Goal: Transaction & Acquisition: Purchase product/service

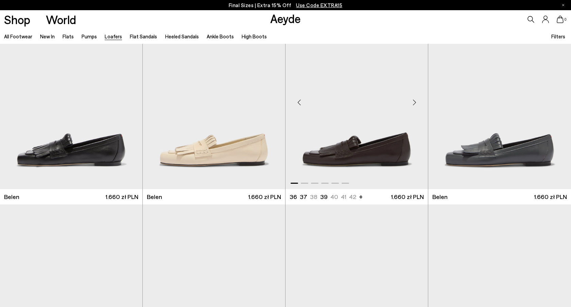
scroll to position [22, 0]
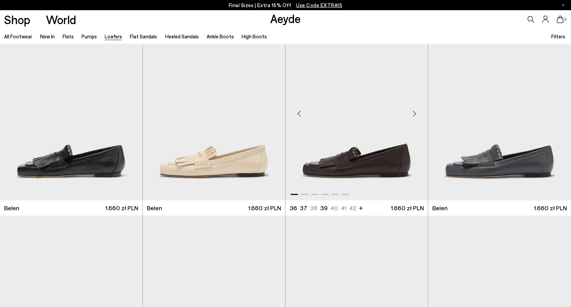
click at [333, 163] on img "1 / 6" at bounding box center [357, 110] width 142 height 179
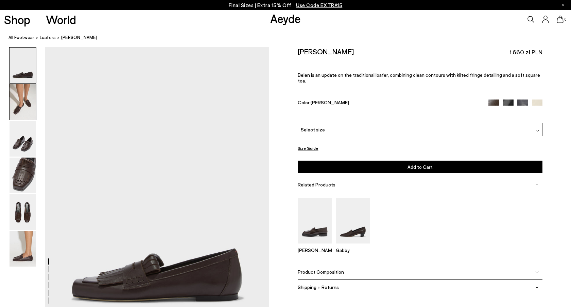
click at [25, 105] on img at bounding box center [23, 102] width 27 height 36
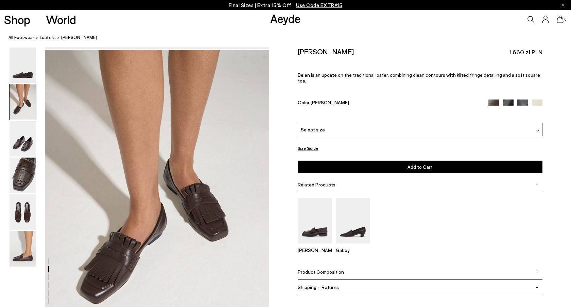
scroll to position [301, 0]
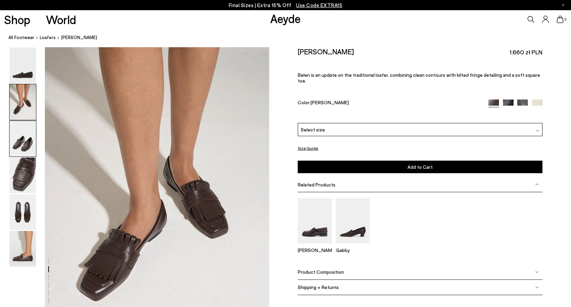
click at [28, 139] on img at bounding box center [23, 139] width 27 height 36
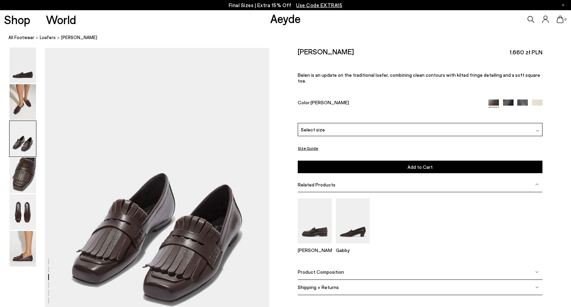
scroll to position [602, 0]
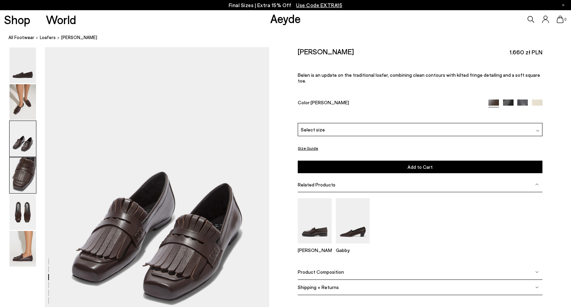
click at [27, 174] on img at bounding box center [23, 176] width 27 height 36
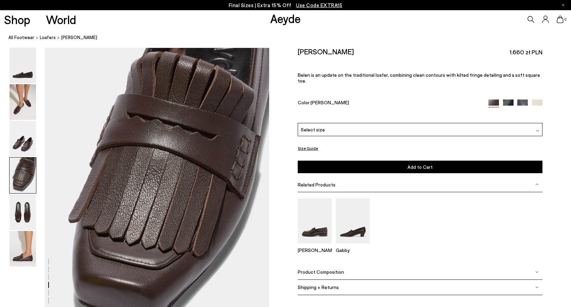
scroll to position [902, 0]
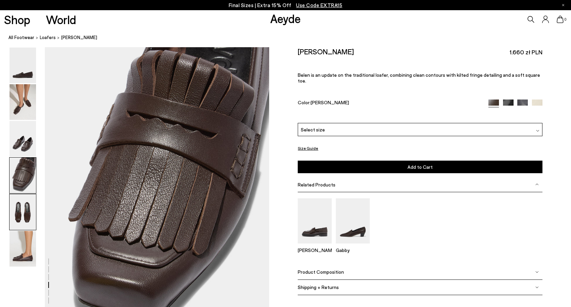
click at [23, 208] on img at bounding box center [23, 213] width 27 height 36
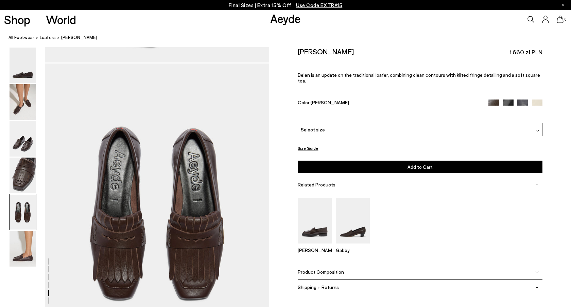
scroll to position [1203, 0]
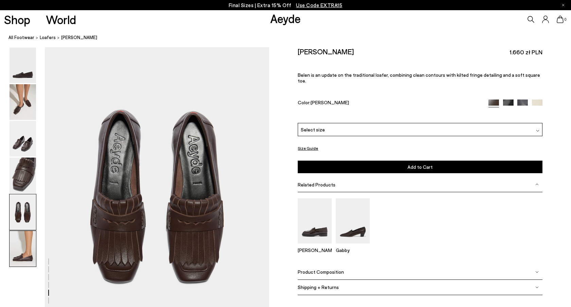
click at [28, 254] on img at bounding box center [23, 249] width 27 height 36
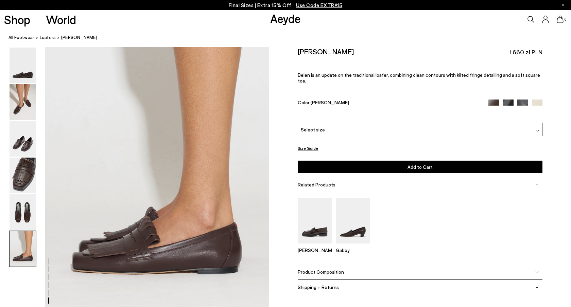
scroll to position [1550, 0]
